Goal: Task Accomplishment & Management: Manage account settings

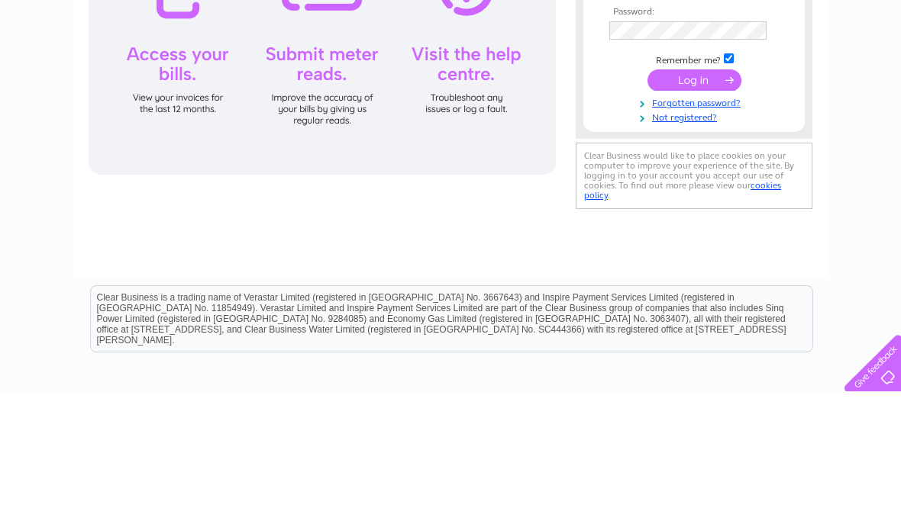
type input "andymckay07@sky.com"
click at [694, 213] on input "submit" at bounding box center [694, 212] width 94 height 21
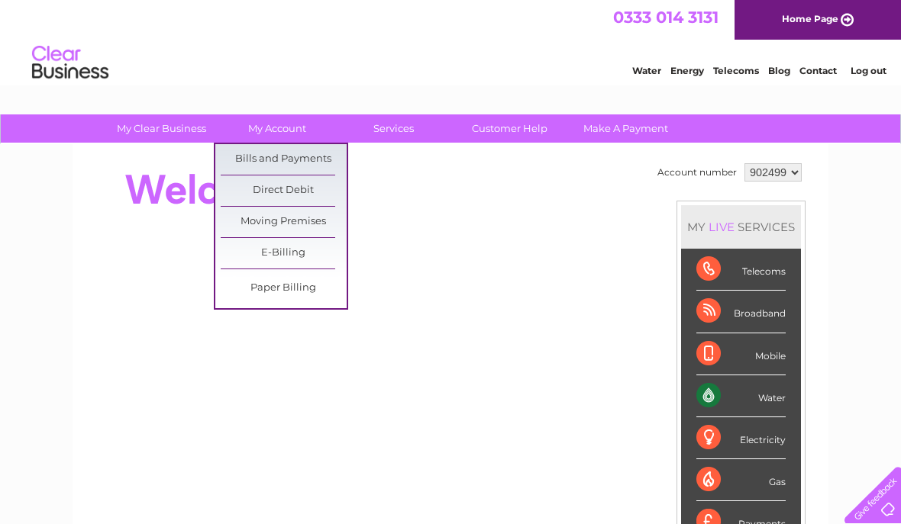
click at [308, 153] on link "Bills and Payments" at bounding box center [284, 159] width 126 height 31
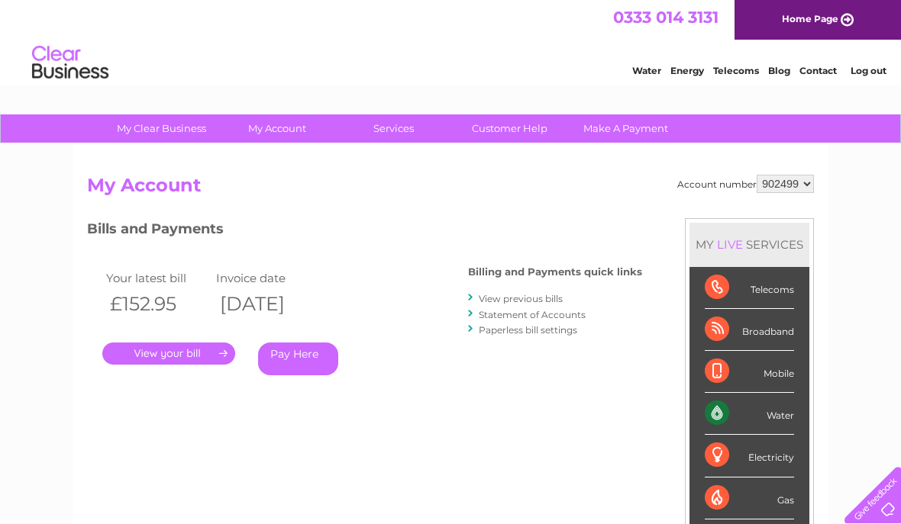
click at [202, 353] on link "." at bounding box center [168, 354] width 133 height 22
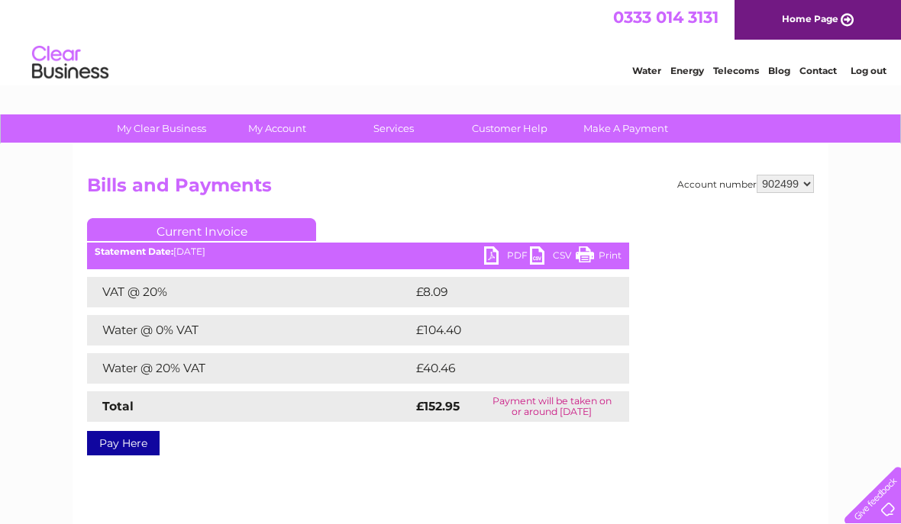
click at [504, 256] on link "PDF" at bounding box center [507, 258] width 46 height 22
